Goal: Check status: Check status

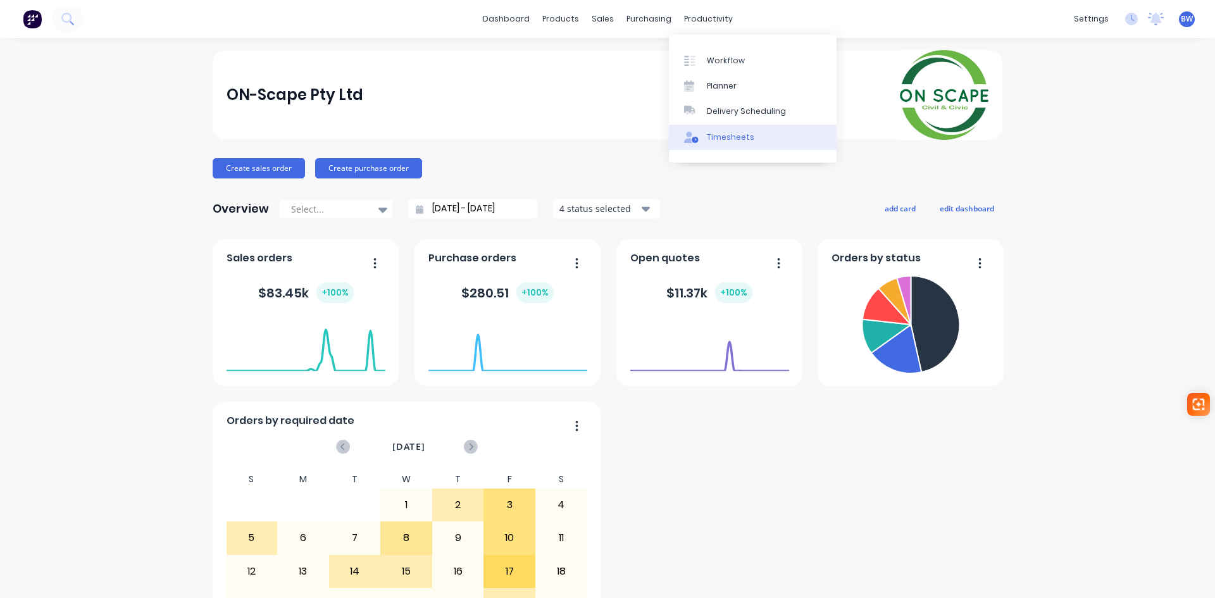
click at [729, 144] on link "Timesheets" at bounding box center [753, 137] width 168 height 25
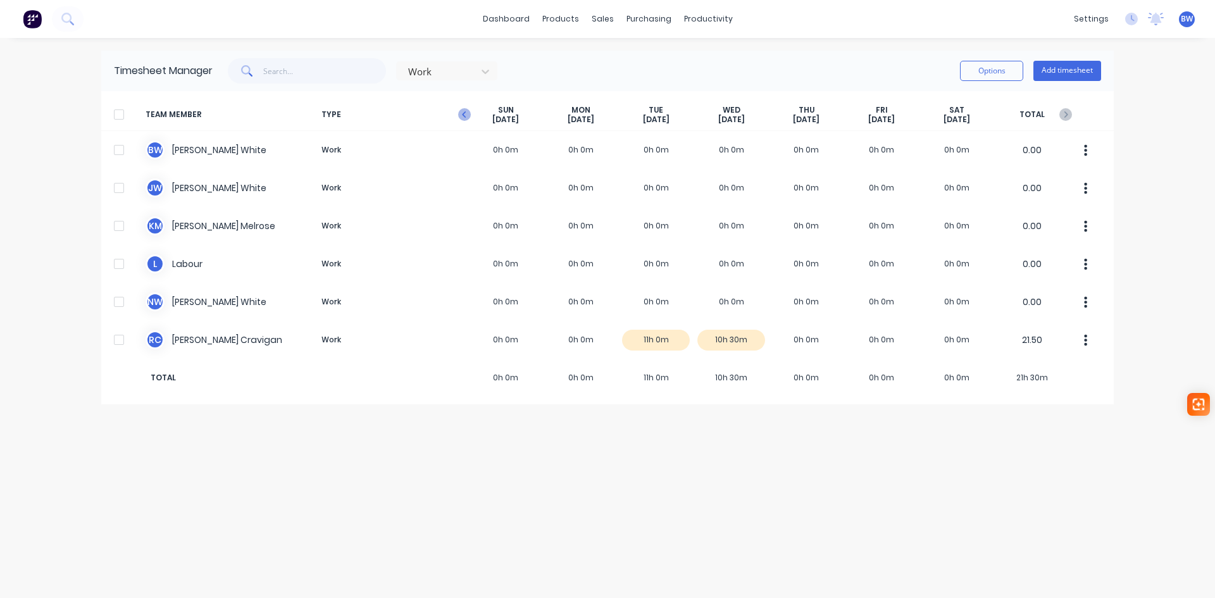
click at [466, 111] on icon "button" at bounding box center [464, 114] width 13 height 13
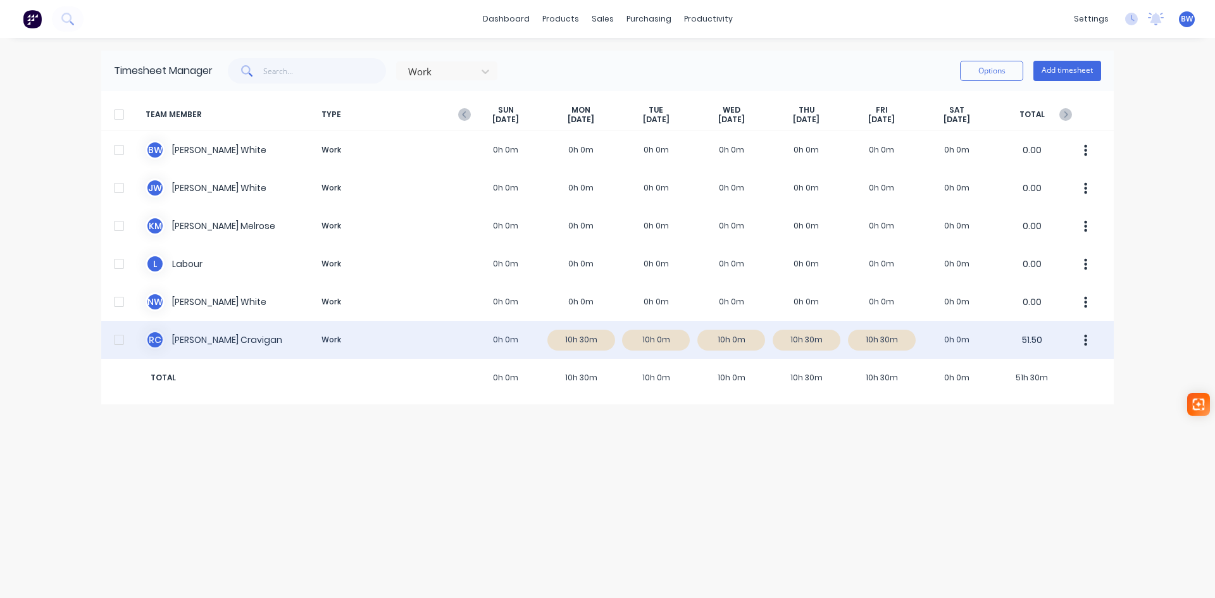
click at [584, 340] on div "[PERSON_NAME] Work 0h 0m 10h 30m 10h 0m 10h 0m 10h 30m 10h 30m 0h 0m 51.50" at bounding box center [607, 340] width 1013 height 38
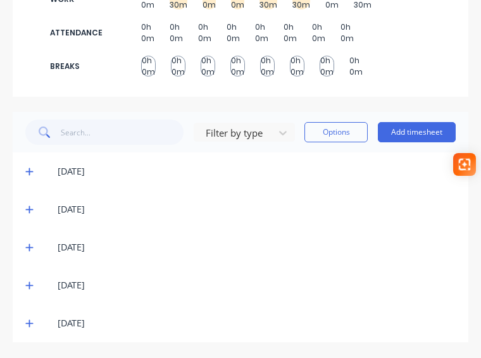
scroll to position [224, 0]
click at [30, 175] on icon at bounding box center [29, 171] width 8 height 9
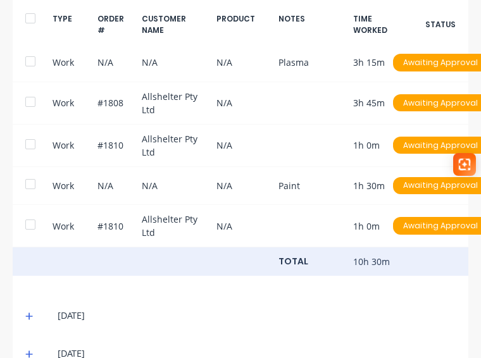
scroll to position [351, 0]
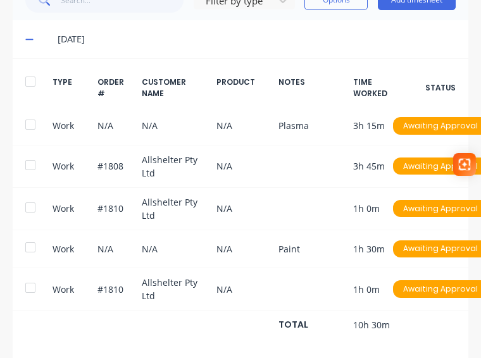
click at [28, 44] on icon at bounding box center [29, 39] width 8 height 9
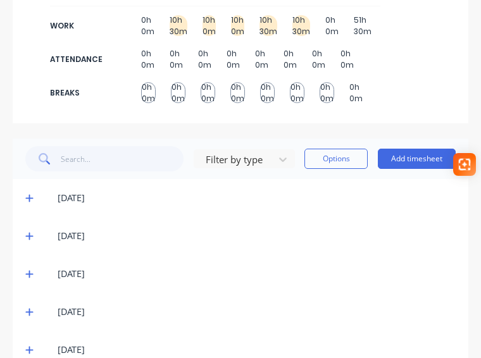
scroll to position [161, 0]
